Goal: Information Seeking & Learning: Learn about a topic

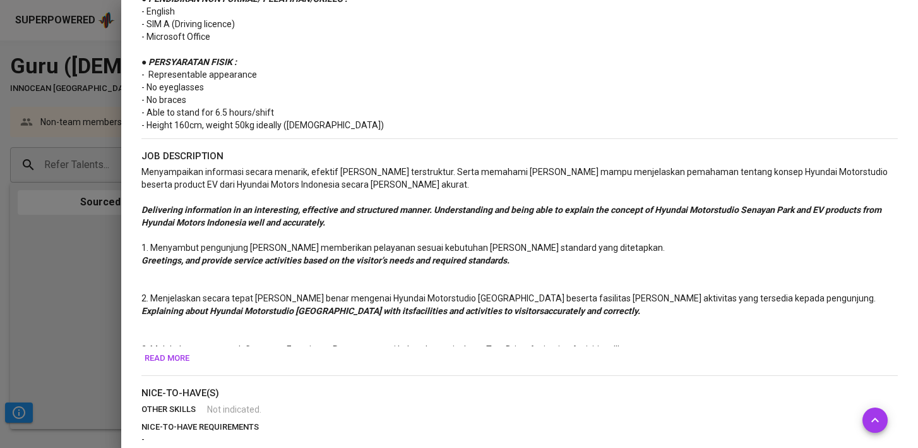
scroll to position [558, 0]
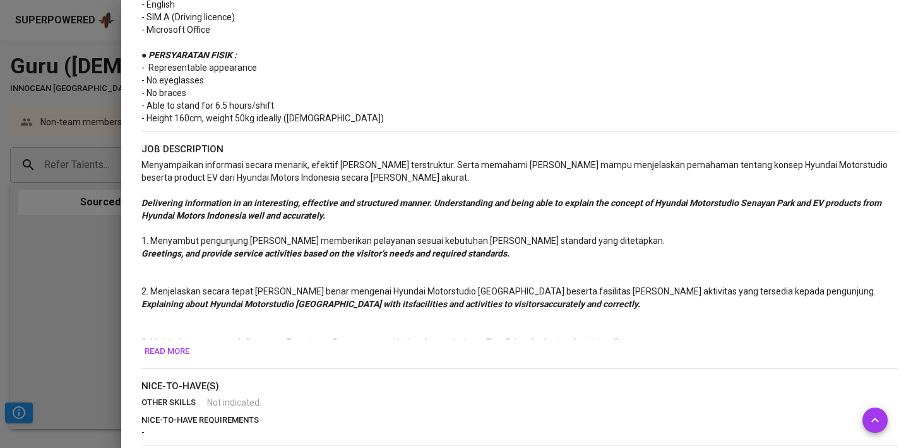
click at [183, 347] on span "Read more" at bounding box center [167, 351] width 45 height 15
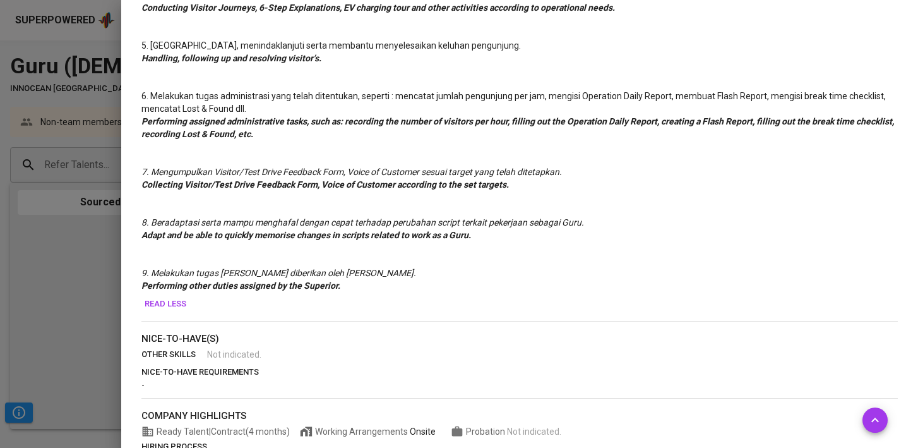
scroll to position [952, 0]
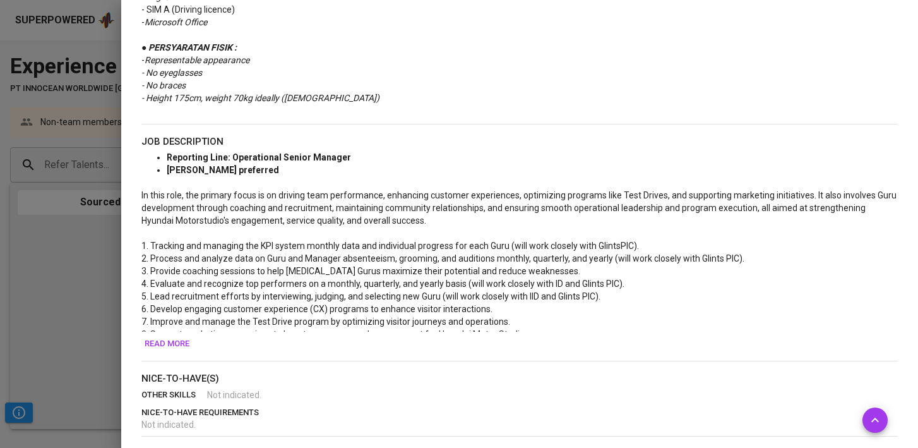
scroll to position [542, 0]
click at [175, 346] on span "Read more" at bounding box center [167, 342] width 45 height 15
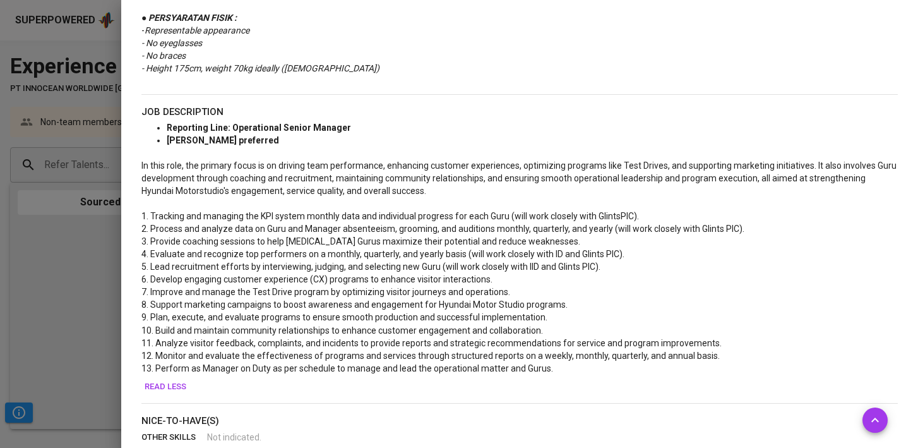
scroll to position [571, 0]
